Goal: Transaction & Acquisition: Download file/media

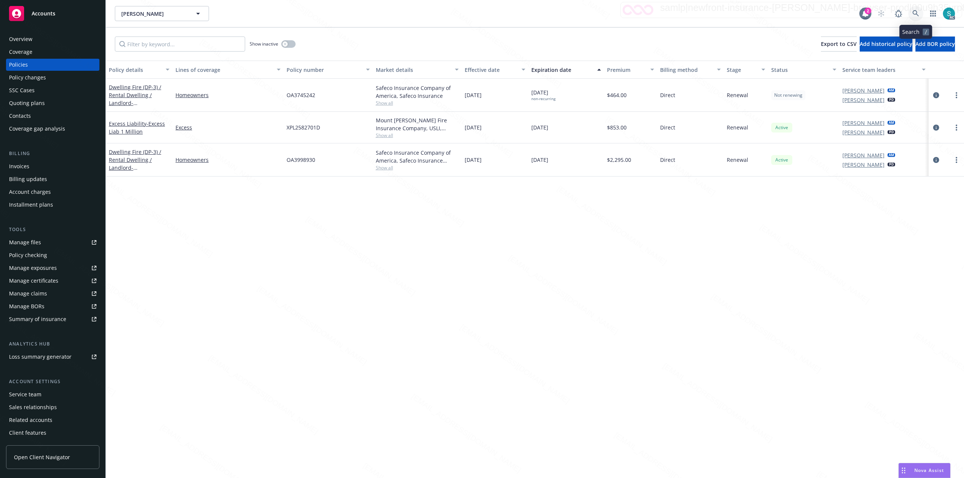
click at [912, 12] on icon at bounding box center [915, 13] width 7 height 7
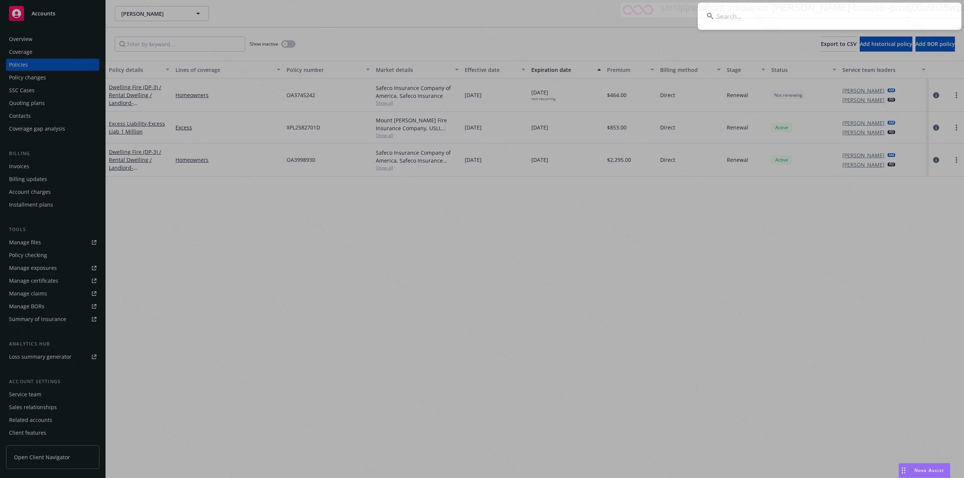
click at [757, 26] on input at bounding box center [830, 16] width 264 height 27
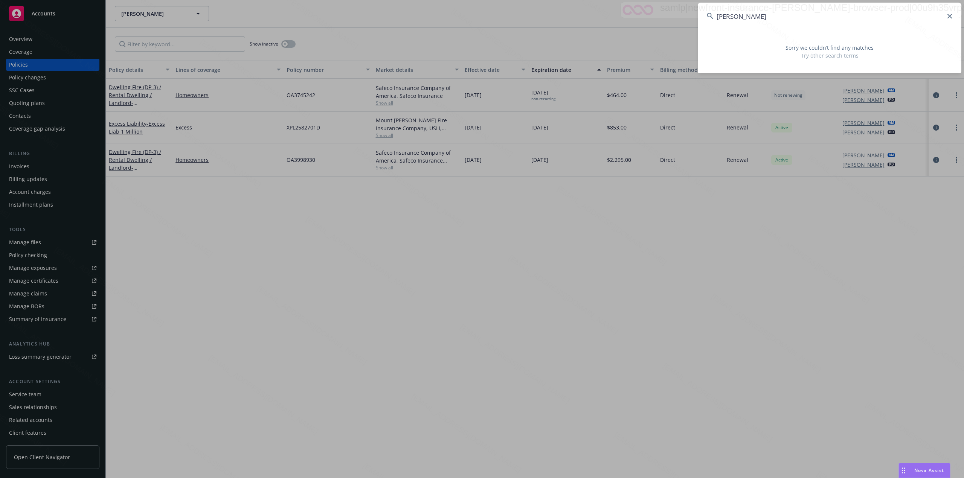
click at [829, 17] on input "Saurabh Kaushik" at bounding box center [830, 16] width 264 height 27
type input "Nichols Jr, Robert & Cora"
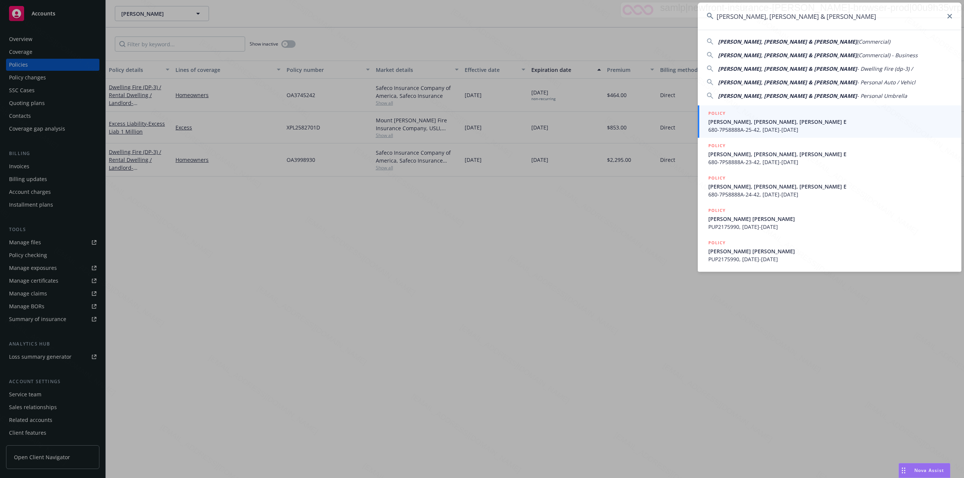
click at [758, 123] on span "NICHOLS JR, ROBERT L NICHOLS, CORA E" at bounding box center [830, 122] width 244 height 8
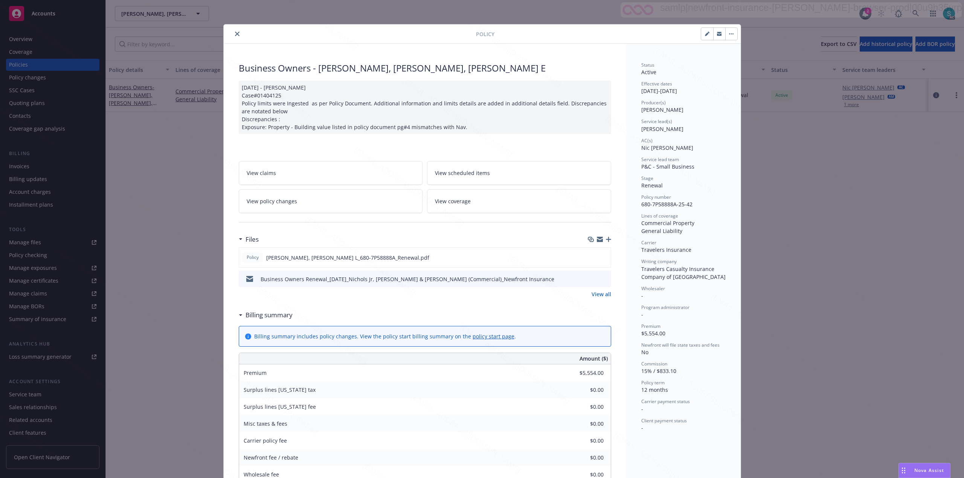
click at [235, 34] on icon "close" at bounding box center [237, 34] width 5 height 5
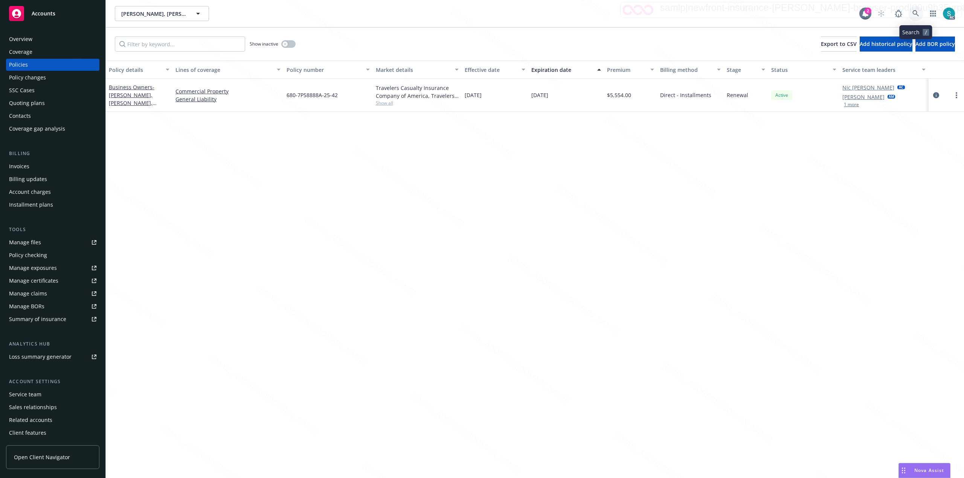
click at [914, 14] on icon at bounding box center [915, 13] width 6 height 6
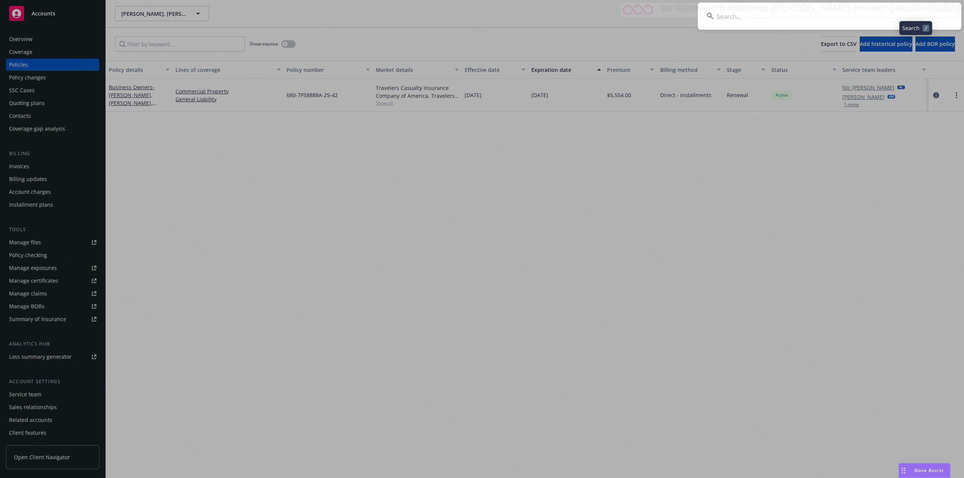
click at [805, 26] on input at bounding box center [830, 16] width 264 height 27
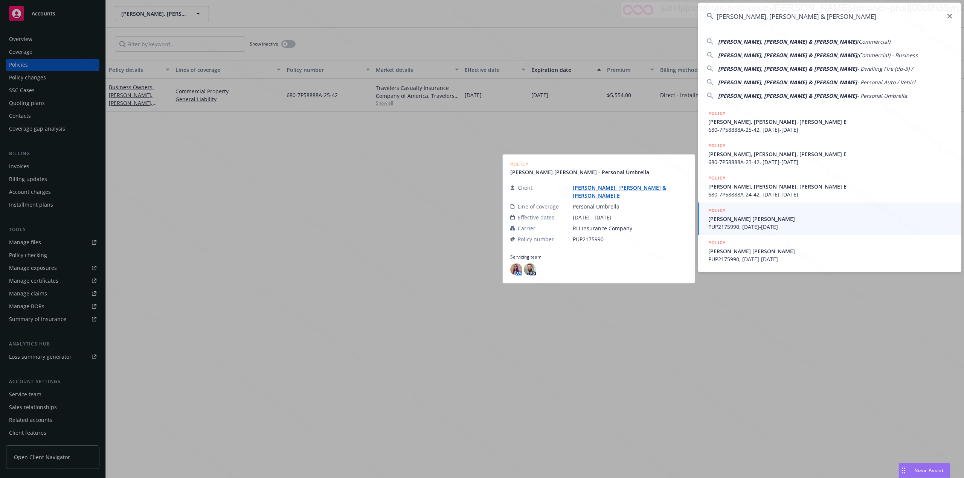
type input "Nichols Jr, Robert & Cora"
click at [786, 223] on span "PUP2175990, 09/22/2023-09/22/2024" at bounding box center [830, 227] width 244 height 8
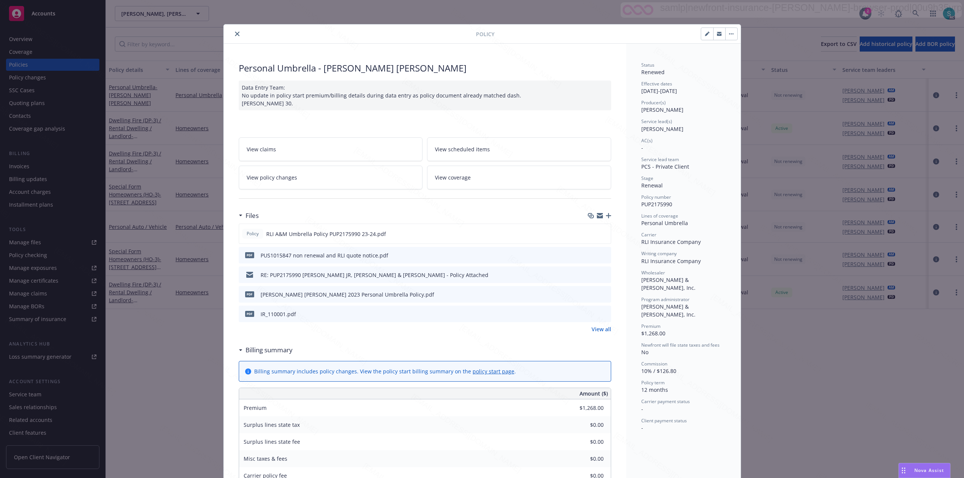
click at [235, 34] on icon "close" at bounding box center [237, 34] width 5 height 5
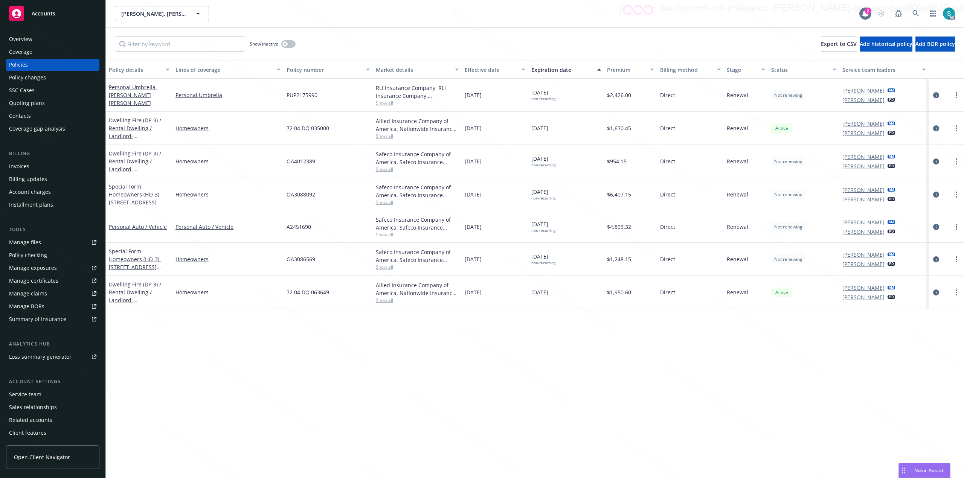
click at [300, 96] on span "PUP2175990" at bounding box center [302, 95] width 31 height 8
copy span "PUP2175990"
click at [912, 14] on icon at bounding box center [915, 13] width 7 height 7
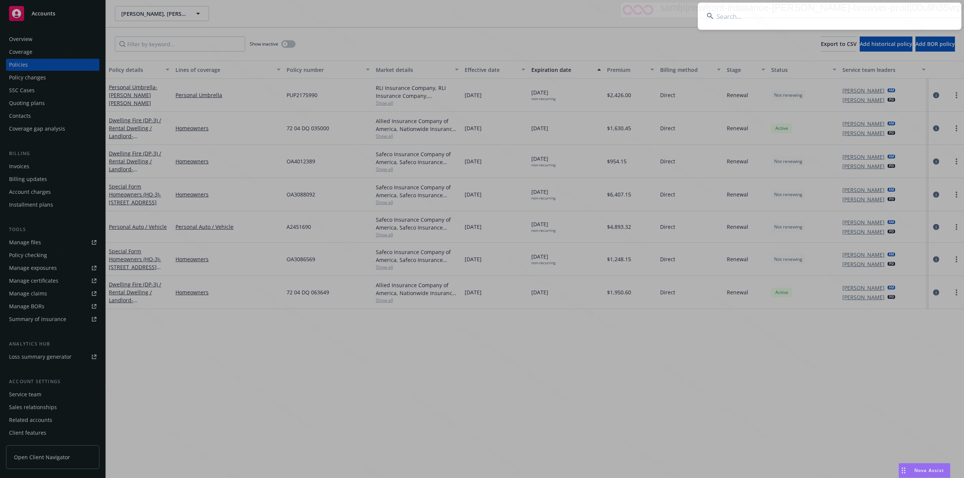
click at [788, 9] on input at bounding box center [830, 16] width 264 height 27
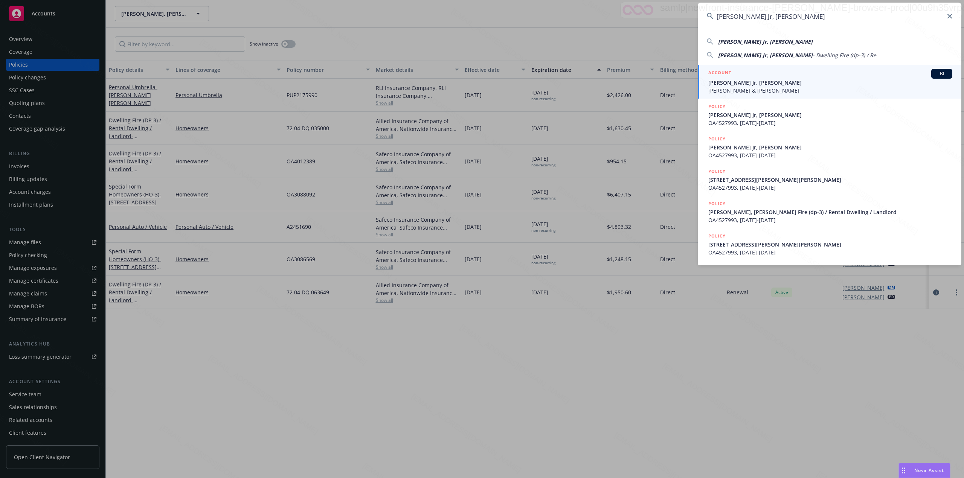
type input "Weissenberg Jr, Carlos"
click at [732, 83] on span "Weissenberg Jr, Carlos" at bounding box center [830, 83] width 244 height 8
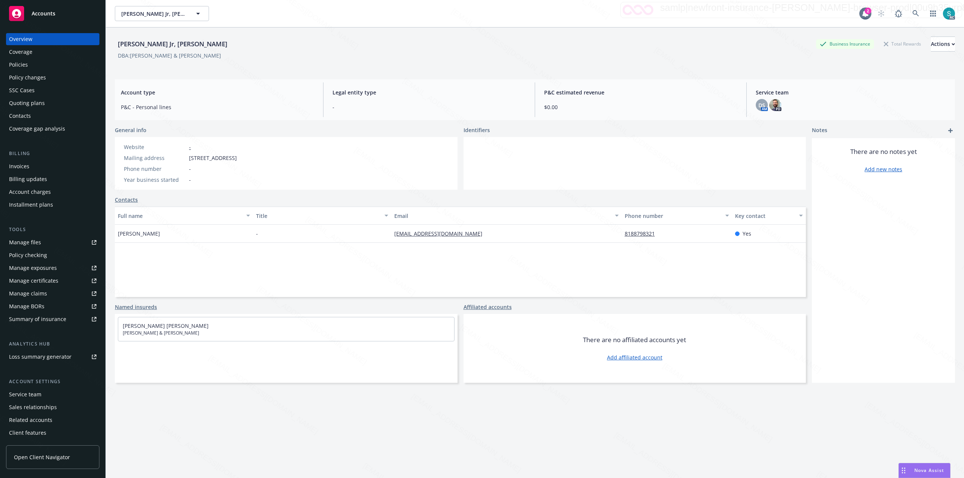
click at [32, 62] on div "Policies" at bounding box center [52, 65] width 87 height 12
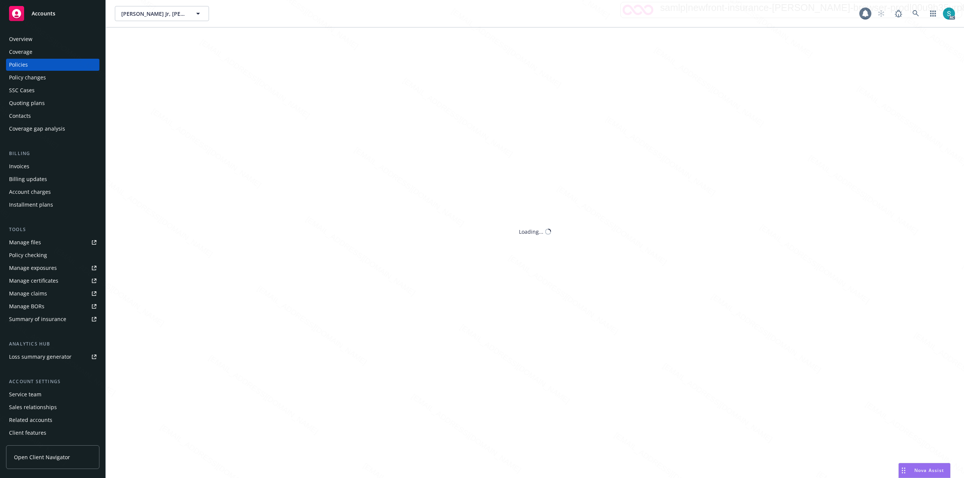
click at [32, 62] on div "Policies" at bounding box center [52, 65] width 87 height 12
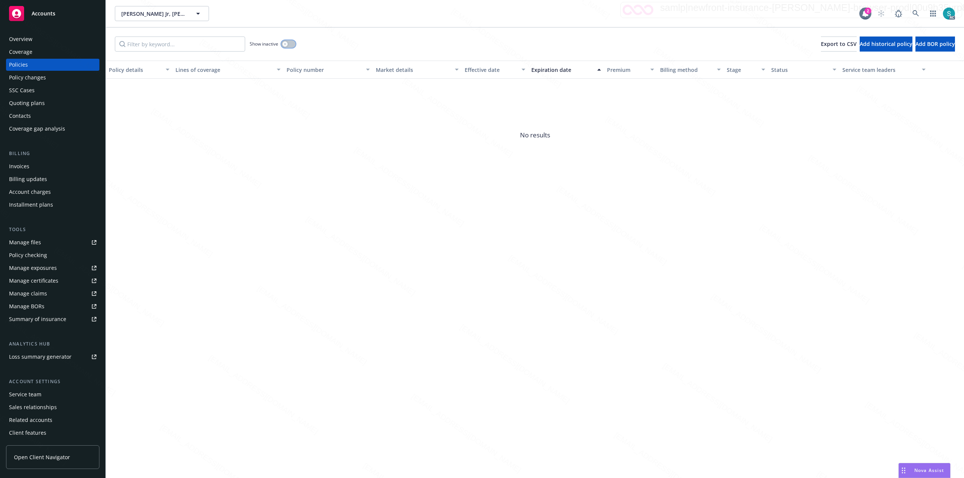
click at [294, 46] on button "button" at bounding box center [288, 44] width 14 height 8
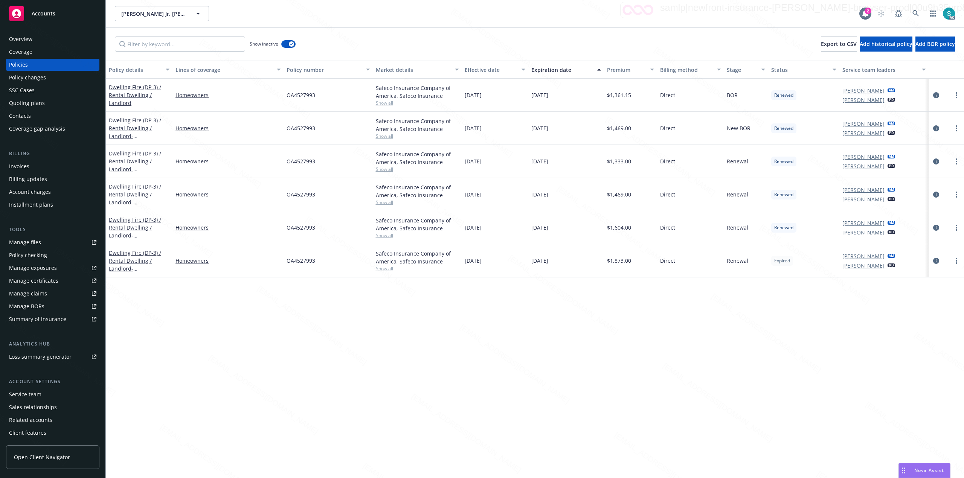
click at [17, 40] on div "Overview" at bounding box center [20, 39] width 23 height 12
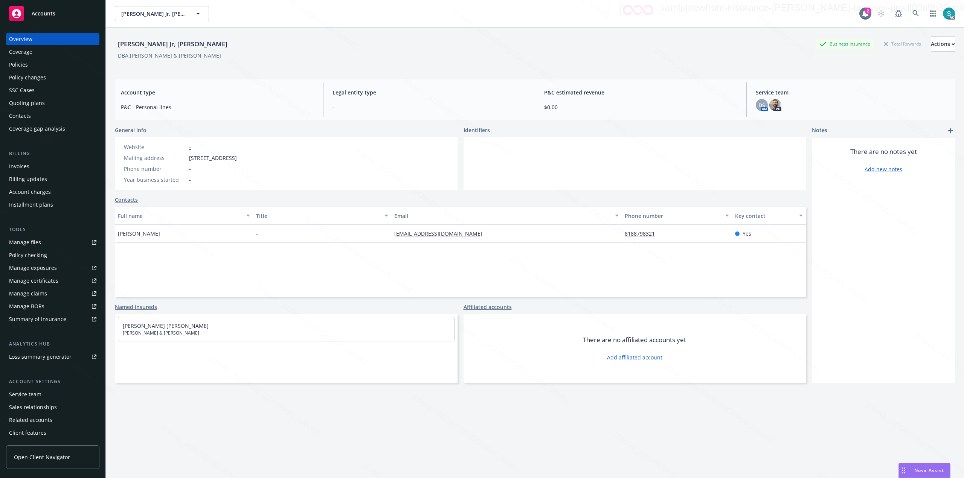
click at [136, 44] on div "Weissenberg Jr, Carlos" at bounding box center [173, 44] width 116 height 10
copy div "Weissenberg"
click at [26, 61] on div "Policies" at bounding box center [18, 65] width 19 height 12
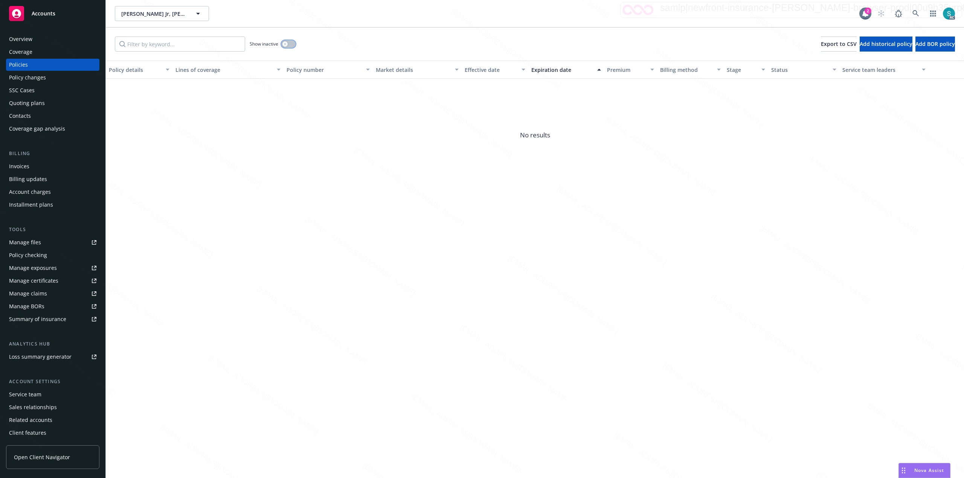
click at [288, 41] on button "button" at bounding box center [288, 44] width 14 height 8
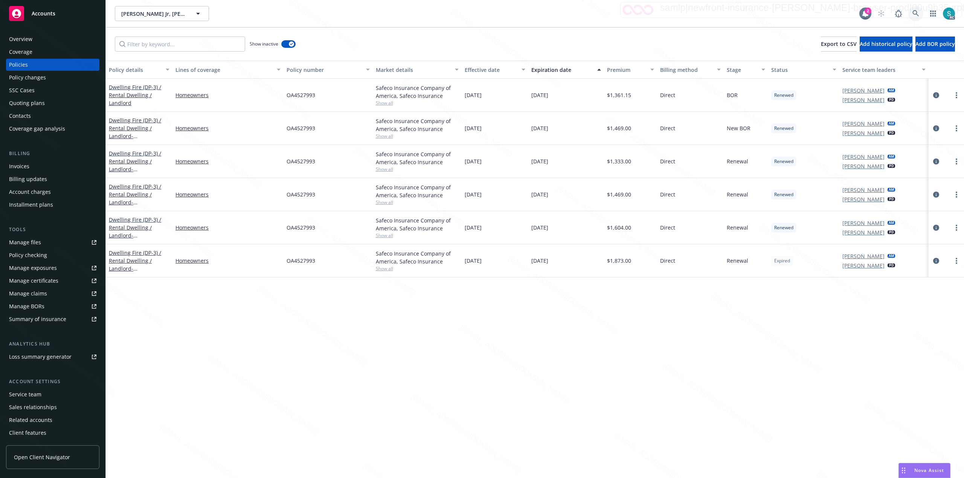
click at [913, 14] on icon at bounding box center [915, 13] width 6 height 6
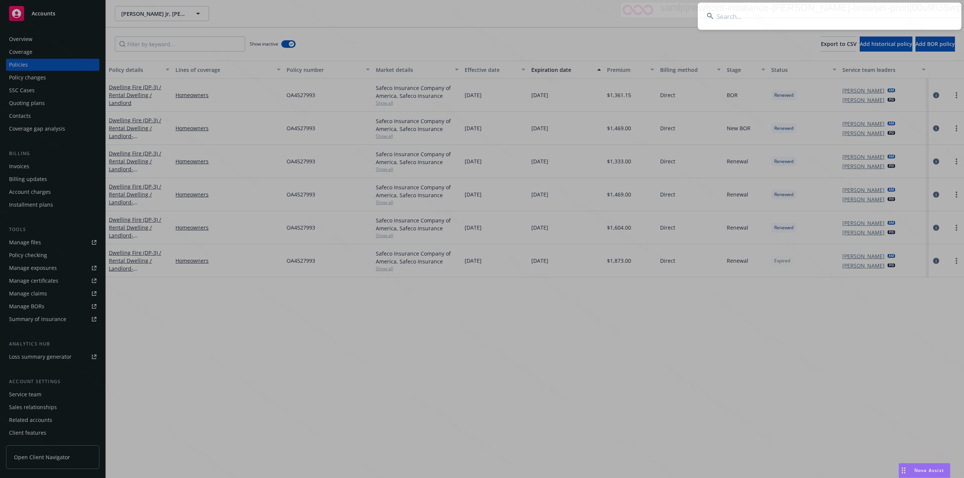
click at [791, 16] on input at bounding box center [830, 16] width 264 height 27
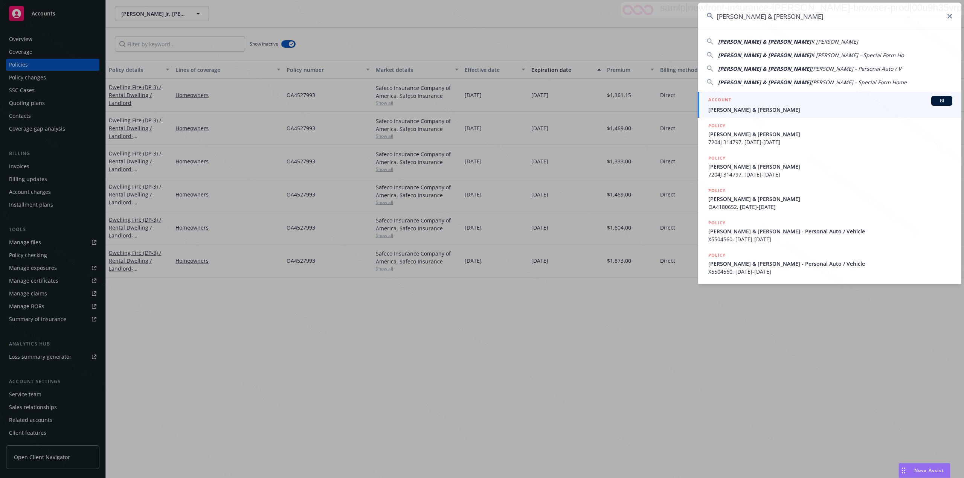
type input "Gillett, David & Michelle"
click at [770, 111] on span "Gillett, David & Michelle K Lesh" at bounding box center [830, 110] width 244 height 8
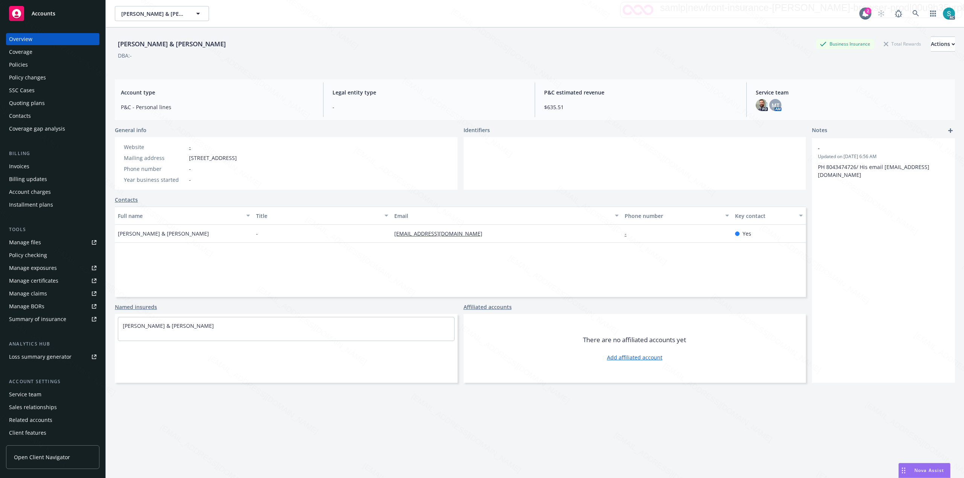
click at [29, 66] on div "Policies" at bounding box center [52, 65] width 87 height 12
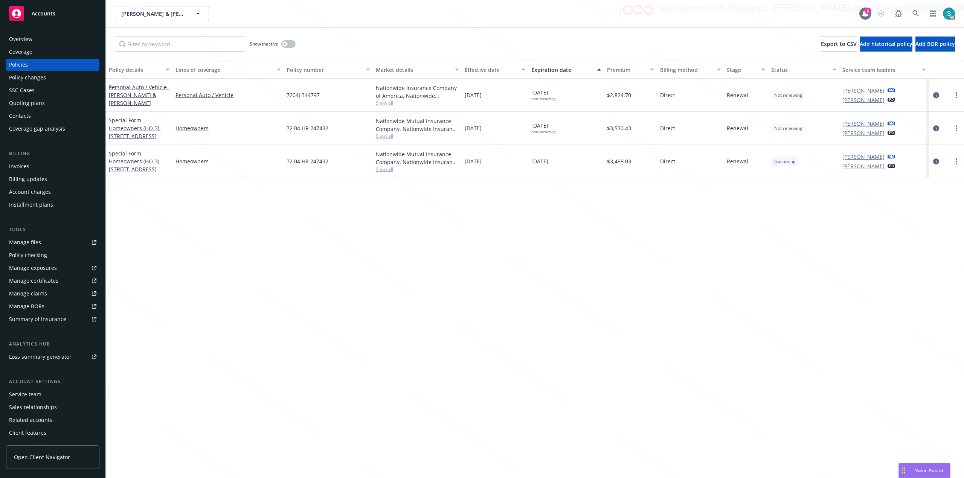
click at [311, 94] on span "7204J 314797" at bounding box center [303, 95] width 33 height 8
copy span "7204J 314797"
click at [291, 96] on span "7204J 314797" at bounding box center [303, 95] width 33 height 8
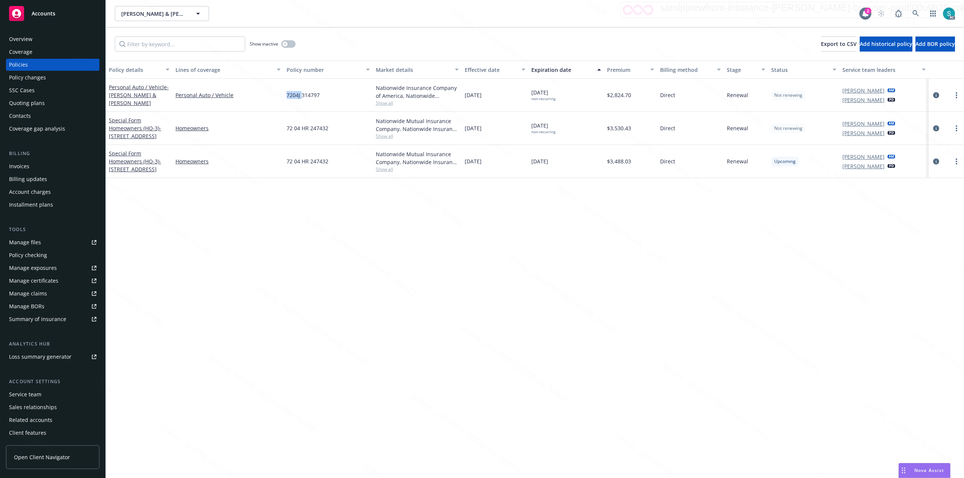
click at [291, 96] on span "7204J 314797" at bounding box center [303, 95] width 33 height 8
click at [914, 12] on icon at bounding box center [915, 13] width 7 height 7
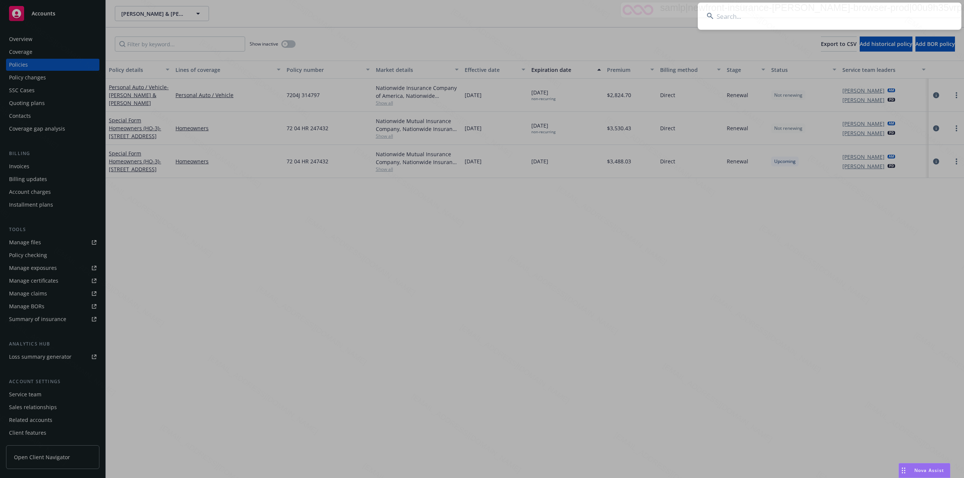
click at [823, 16] on input at bounding box center [830, 16] width 264 height 27
type input "Carnecchia, Max & Caren"
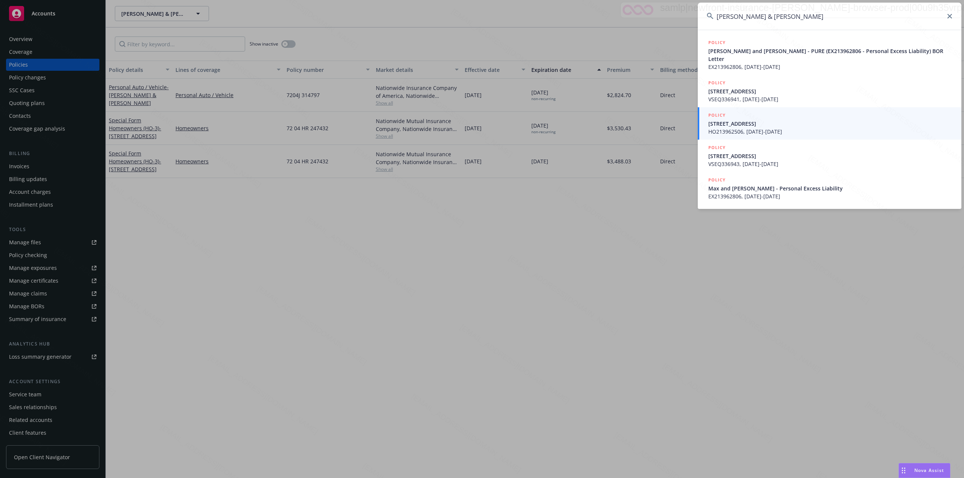
click at [741, 123] on span "1209 Muirlands Vista Way La Jolla, CA" at bounding box center [830, 124] width 244 height 8
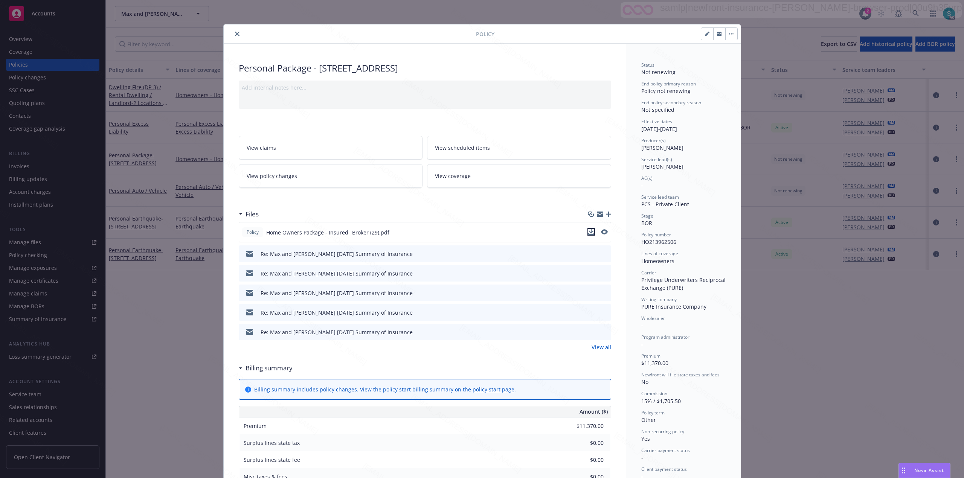
click at [588, 231] on icon "download file" at bounding box center [591, 232] width 6 height 6
click at [237, 32] on button "close" at bounding box center [237, 33] width 9 height 9
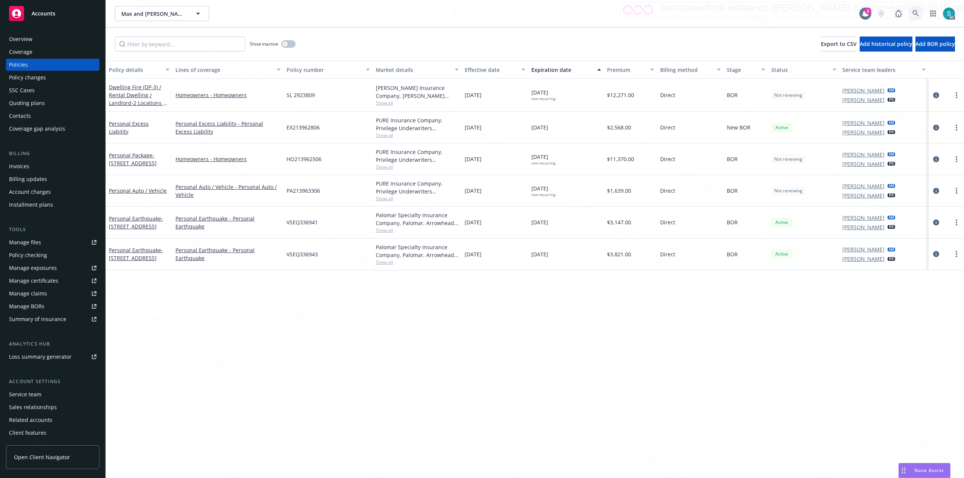
click at [914, 14] on icon at bounding box center [915, 13] width 6 height 6
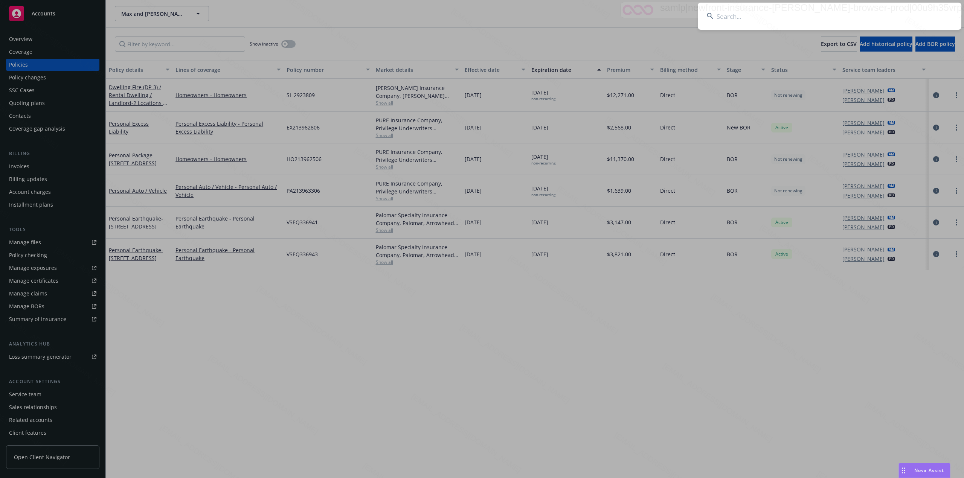
click at [786, 21] on input at bounding box center [830, 16] width 264 height 27
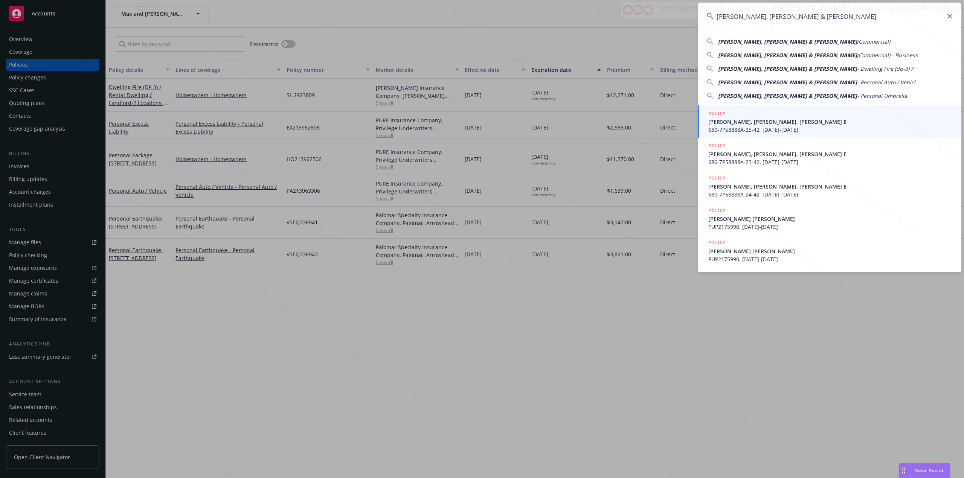
type input "Nichols Jr, Robert & Cora"
click at [773, 122] on span "NICHOLS JR, ROBERT L NICHOLS, CORA E" at bounding box center [830, 122] width 244 height 8
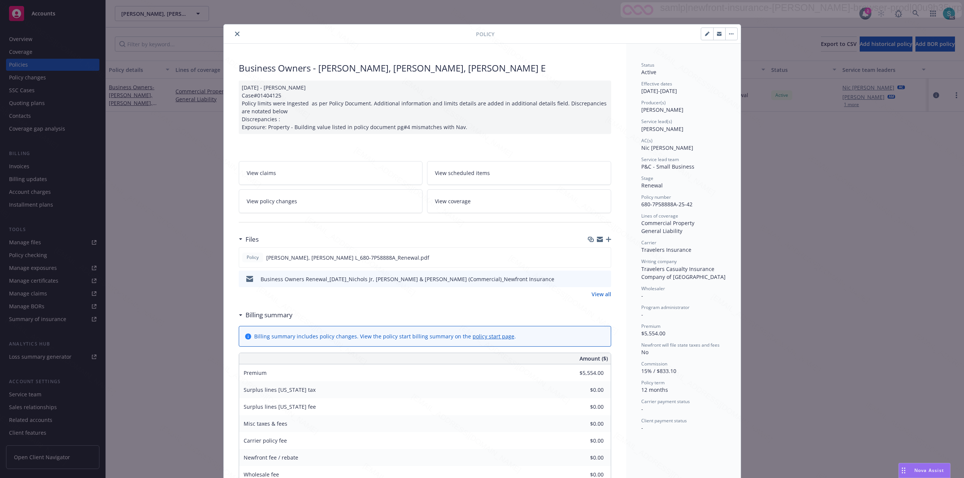
click at [233, 34] on button "close" at bounding box center [237, 33] width 9 height 9
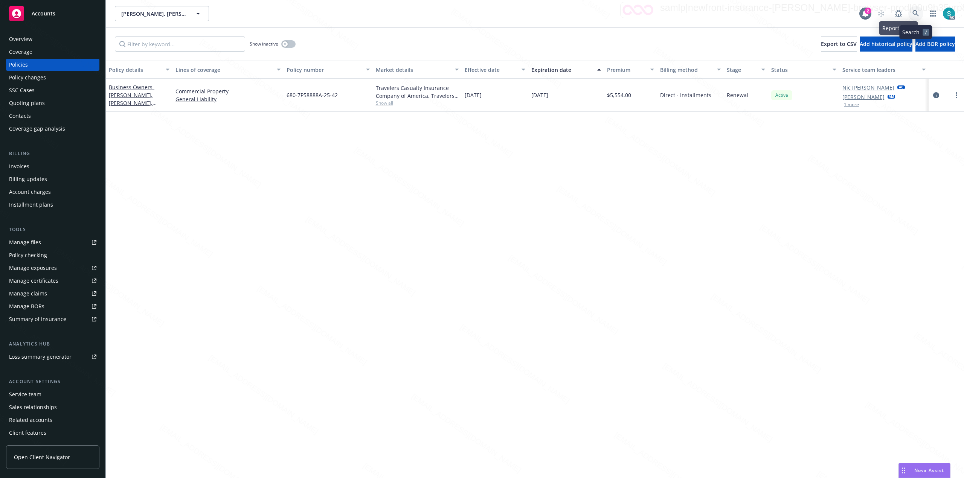
click at [918, 12] on icon at bounding box center [915, 13] width 7 height 7
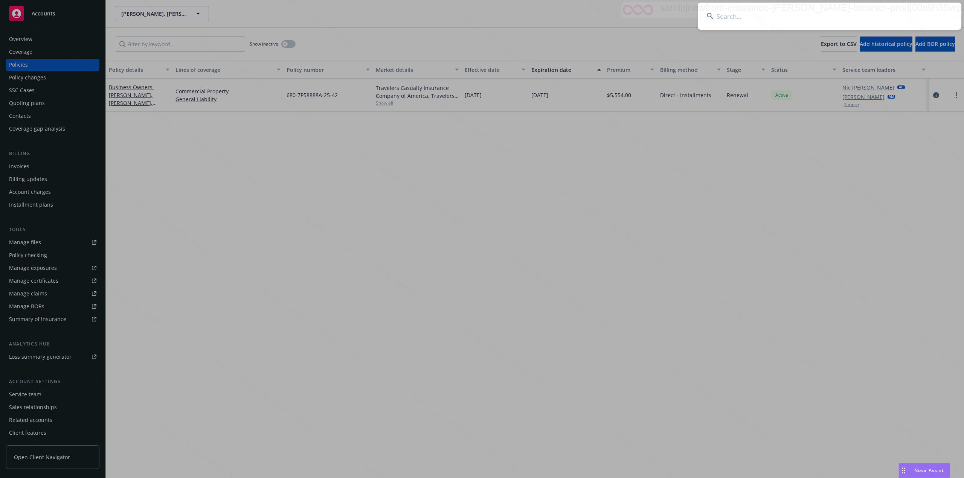
click at [832, 12] on input at bounding box center [830, 16] width 264 height 27
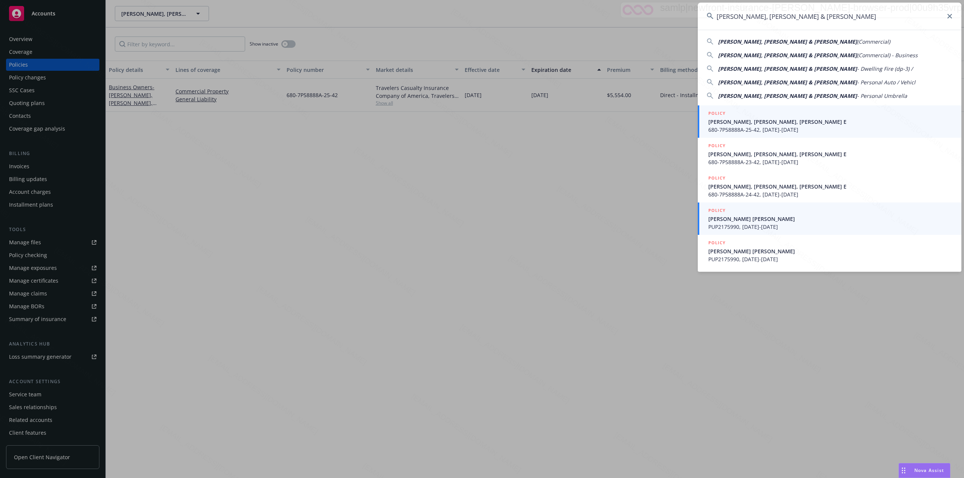
type input "Nichols Jr, Robert & Cora"
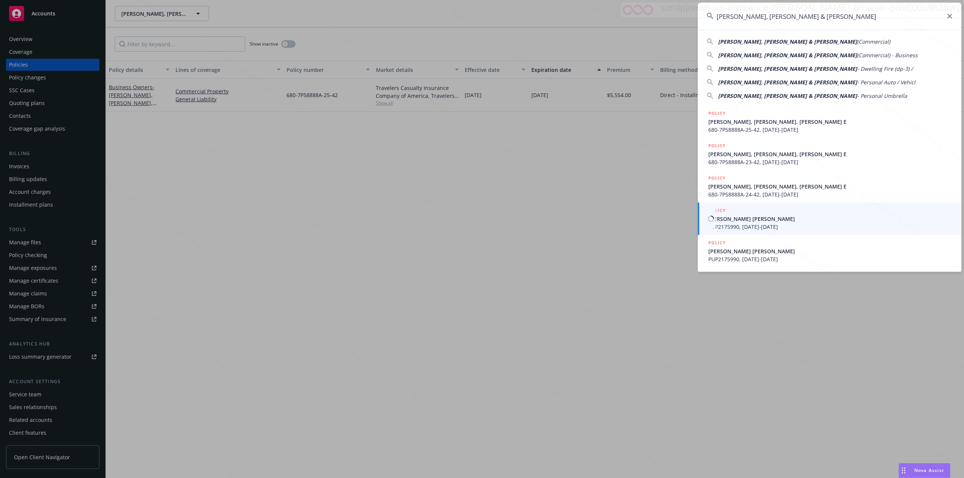
click at [764, 223] on span "PUP2175990, 09/22/2024-09/22/2025" at bounding box center [830, 227] width 244 height 8
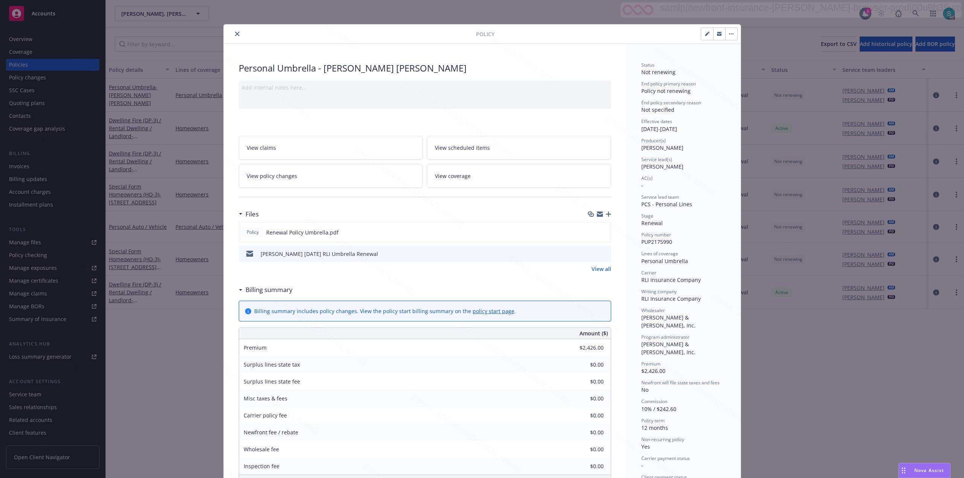
click at [235, 33] on icon "close" at bounding box center [237, 34] width 5 height 5
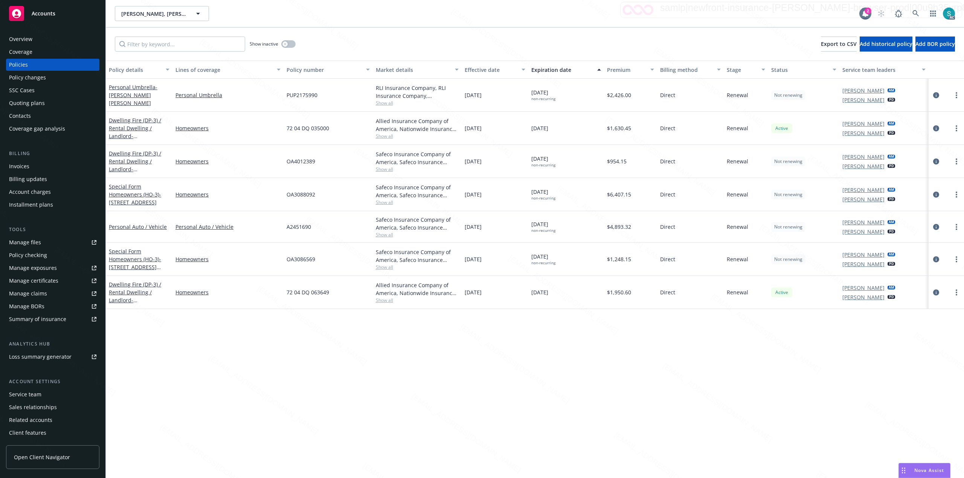
click at [345, 46] on div "Show inactive Export to CSV Add historical policy Add BOR policy" at bounding box center [535, 43] width 858 height 33
click at [911, 14] on link at bounding box center [915, 13] width 15 height 15
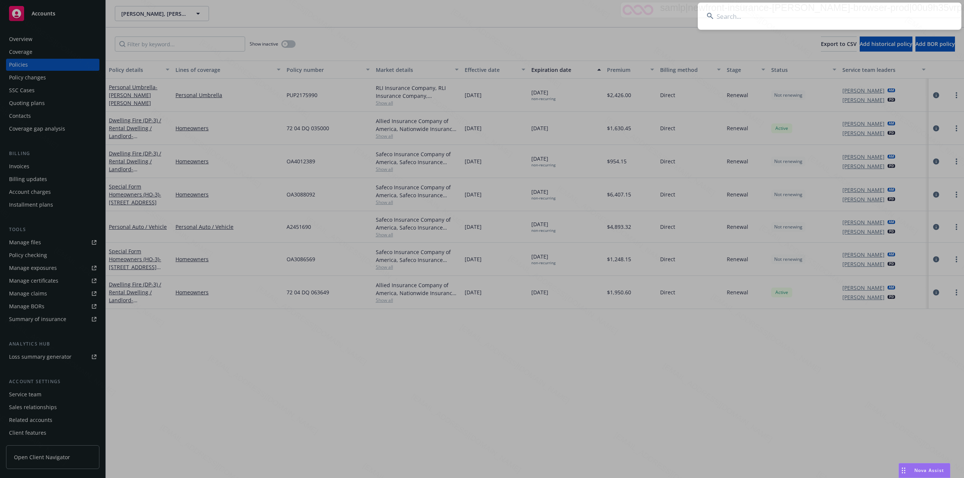
click at [812, 20] on input at bounding box center [830, 16] width 264 height 27
type input "Ro, Robert & Song Choi"
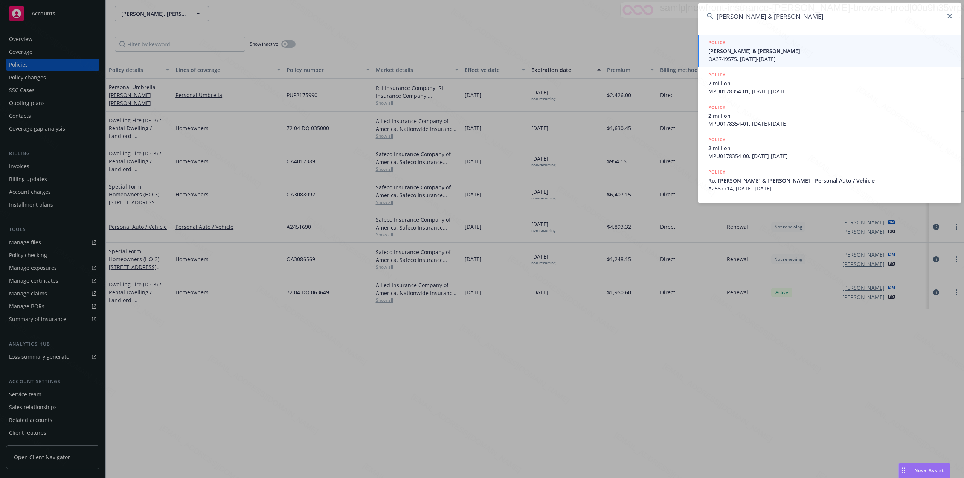
click at [723, 53] on span "SONG CHOI & ROBERT RO" at bounding box center [830, 51] width 244 height 8
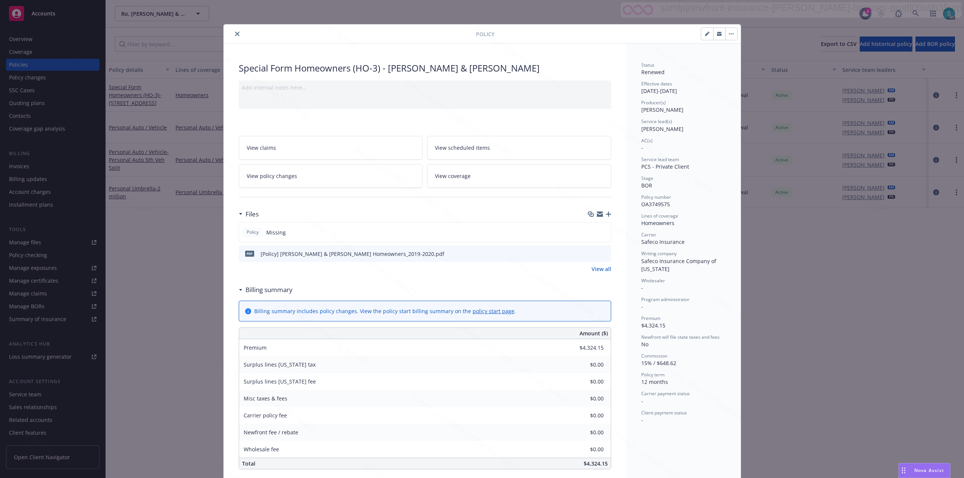
click at [235, 32] on icon "close" at bounding box center [237, 34] width 5 height 5
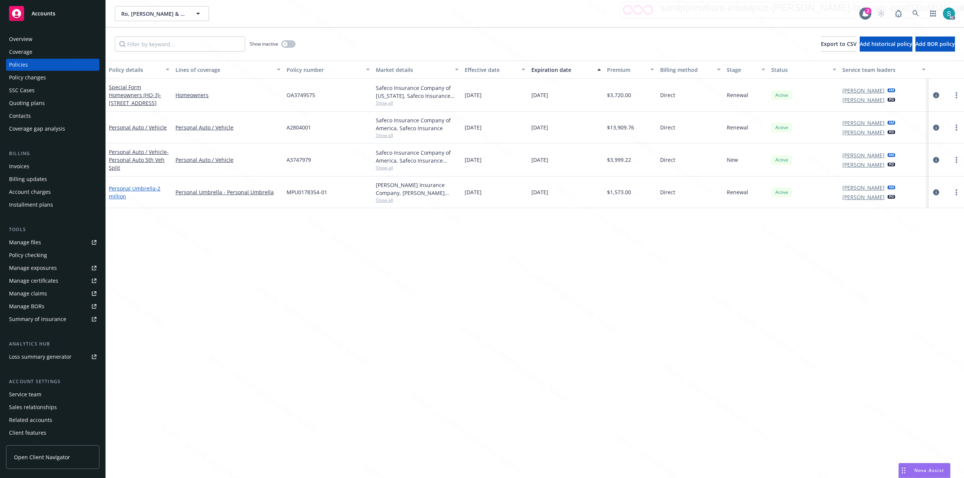
click at [118, 186] on link "Personal Umbrella - 2 million" at bounding box center [135, 192] width 52 height 15
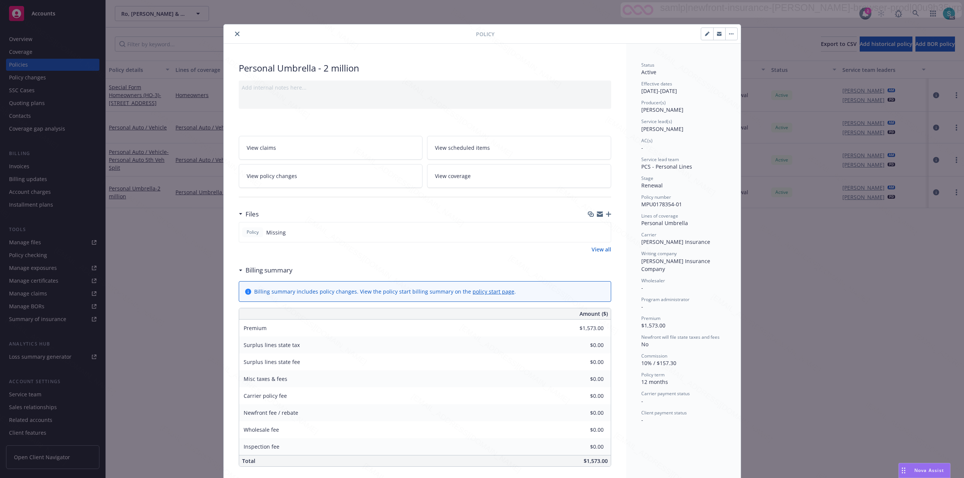
click at [233, 31] on button "close" at bounding box center [237, 33] width 9 height 9
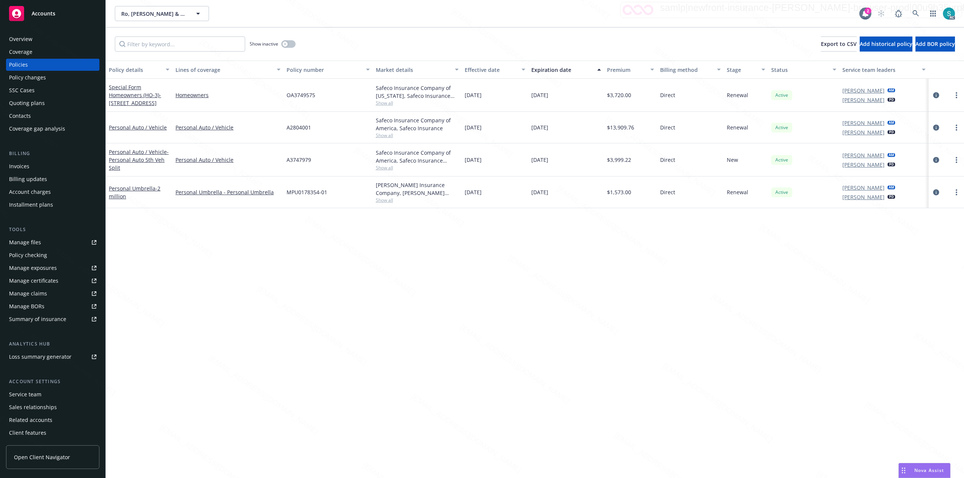
click at [45, 245] on link "Manage files" at bounding box center [52, 242] width 93 height 12
click at [912, 13] on icon at bounding box center [915, 13] width 7 height 7
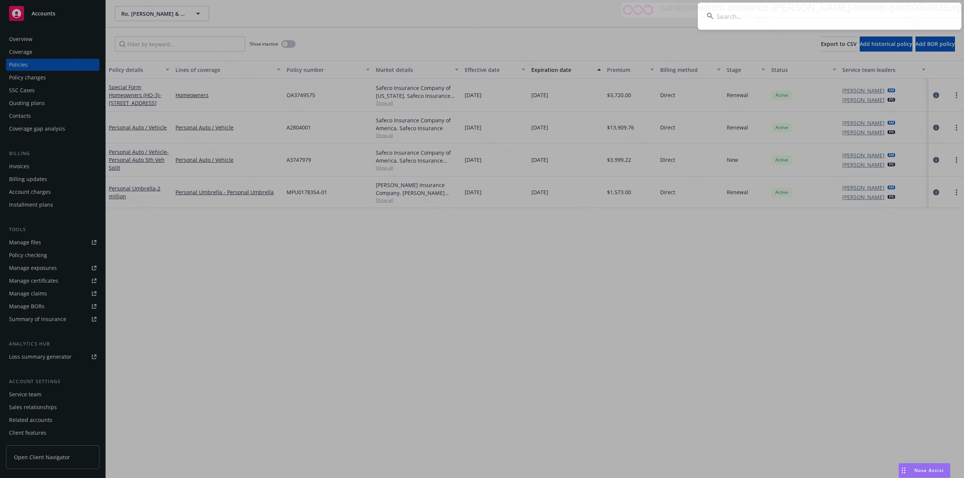
click at [807, 12] on input at bounding box center [830, 16] width 264 height 27
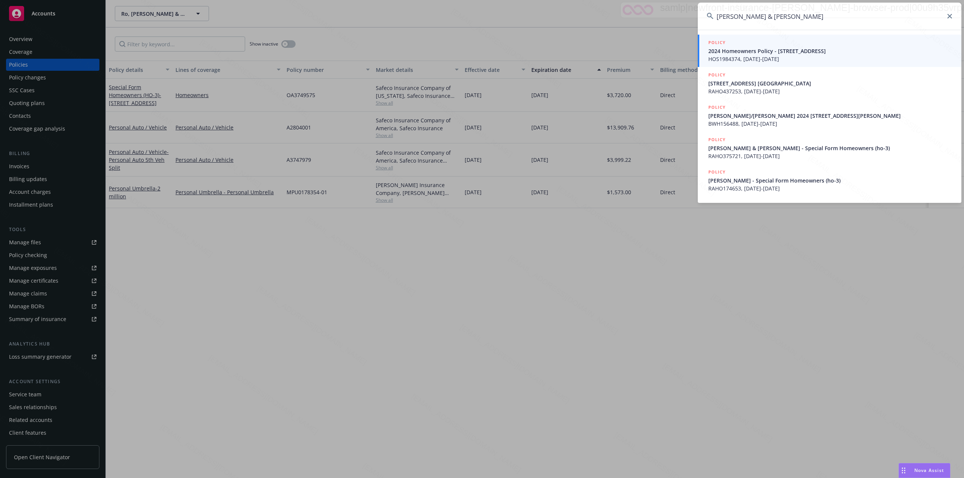
type input "Lewis, Rachel & Doran Blinderman"
click at [799, 56] on span "HOS1984374, 02/28/2024-02/28/2025" at bounding box center [830, 59] width 244 height 8
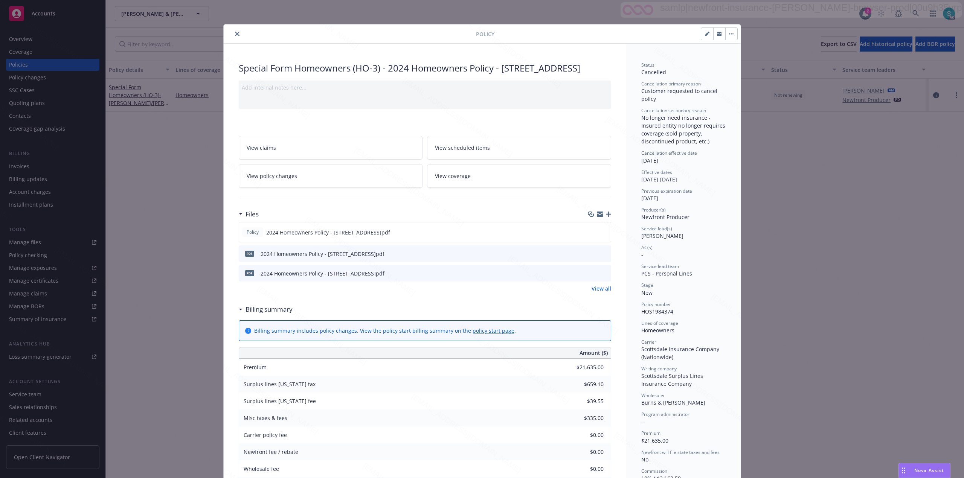
click at [235, 36] on icon "close" at bounding box center [237, 34] width 5 height 5
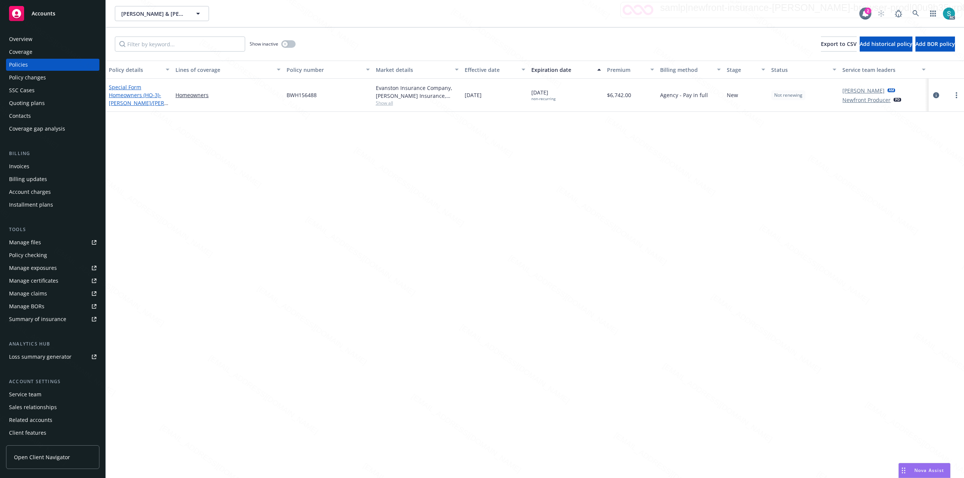
click at [142, 105] on span "- Lewis/Blinderman 2024 HO3 - 204 Southern Heights Blvd, San Rafael, CA94901" at bounding box center [138, 110] width 59 height 39
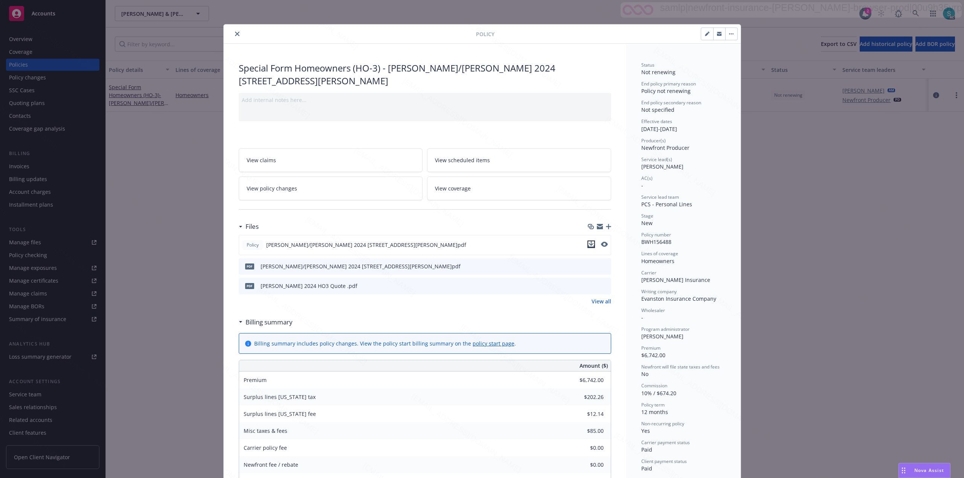
click at [588, 245] on icon "download file" at bounding box center [590, 243] width 5 height 5
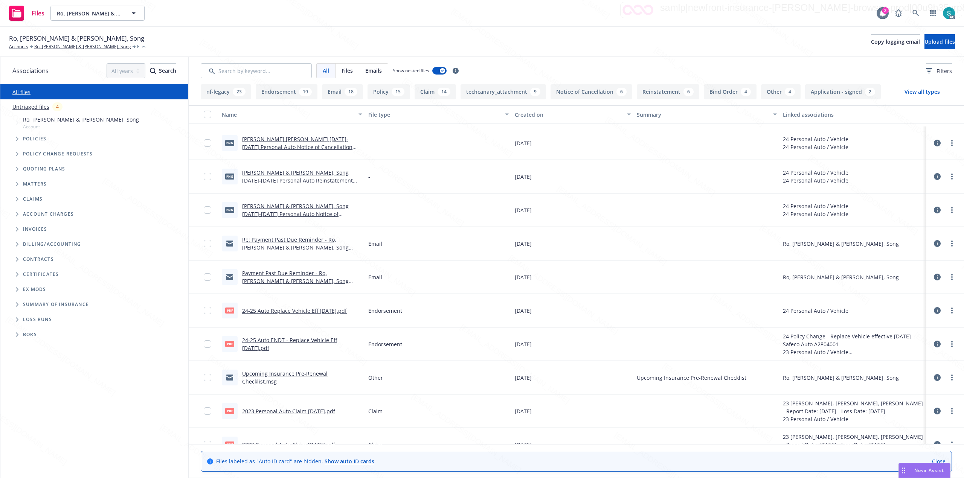
scroll to position [1657, 0]
